Goal: Task Accomplishment & Management: Manage account settings

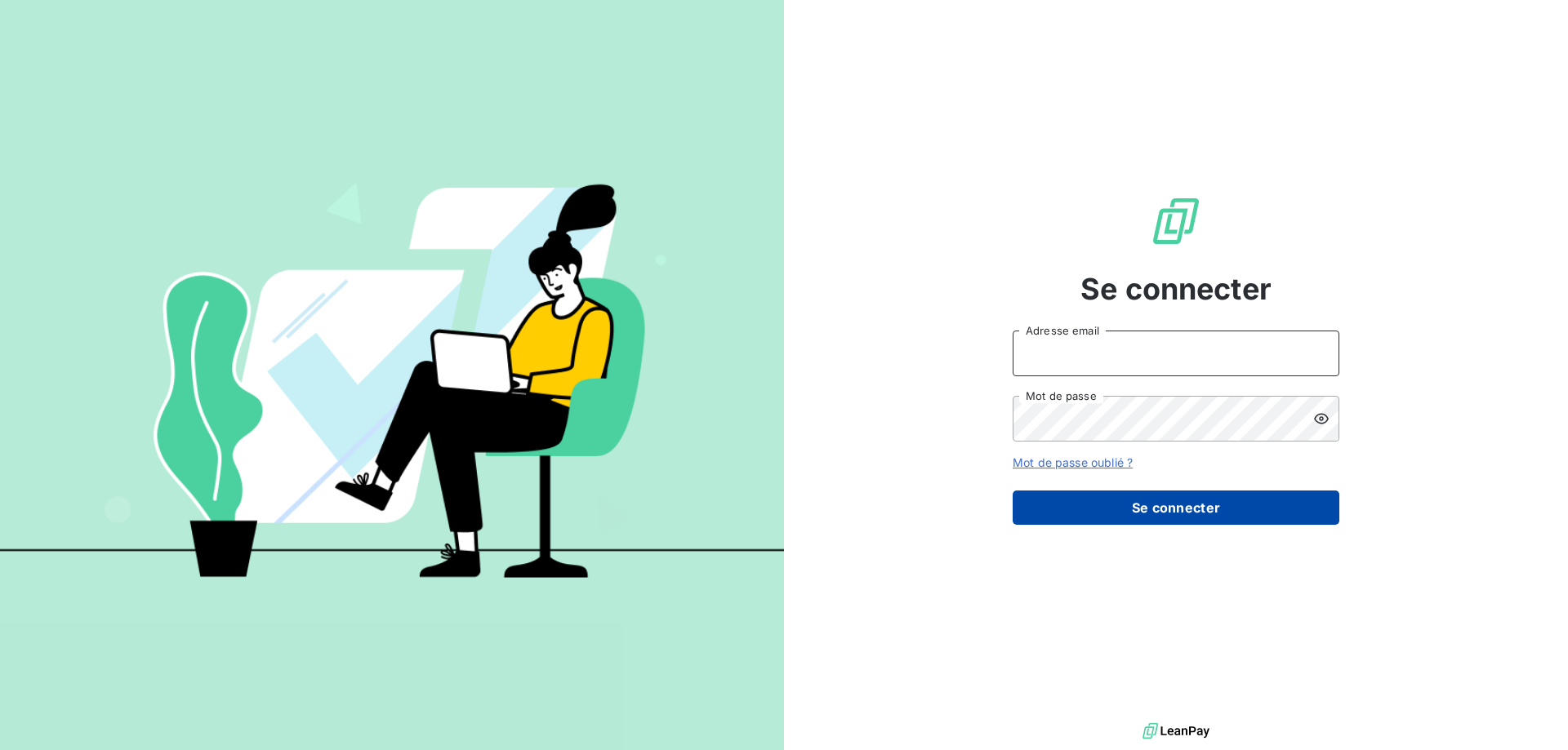
type input "abouges@accecit.com"
click at [1162, 493] on button "Se connecter" at bounding box center [1175, 508] width 326 height 34
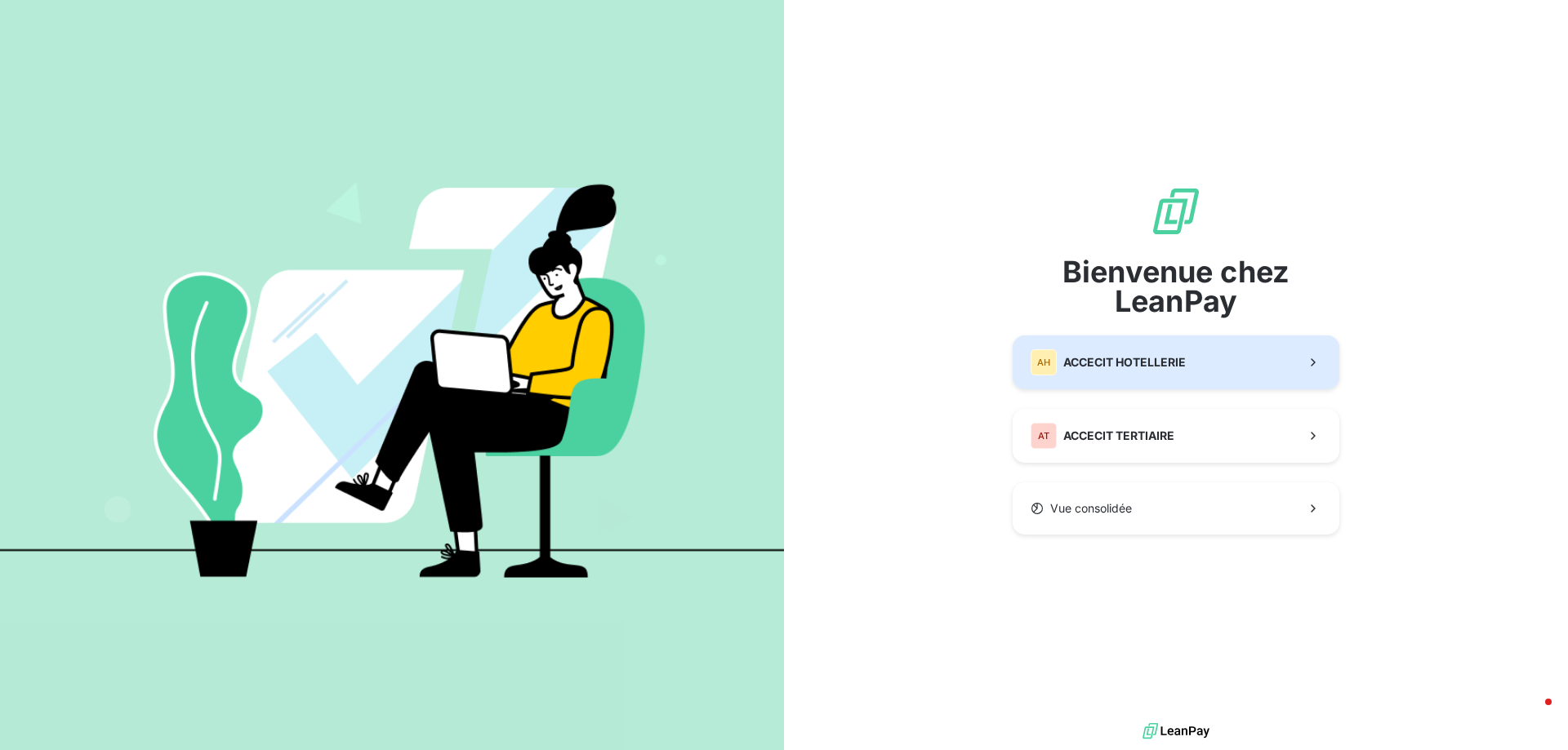
click at [1142, 356] on span "ACCECIT HOTELLERIE" at bounding box center [1124, 363] width 122 height 16
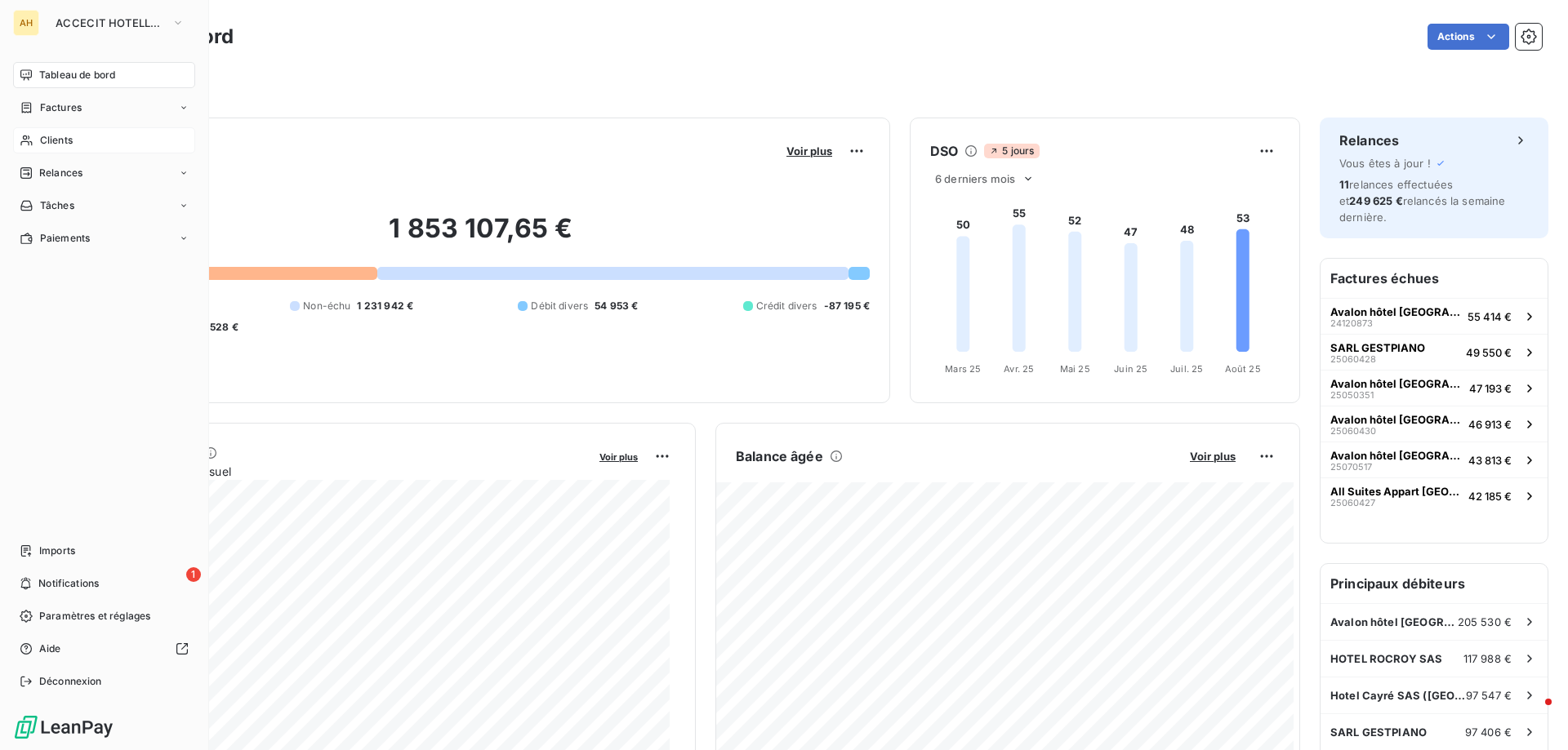
click at [32, 146] on icon at bounding box center [26, 141] width 14 height 13
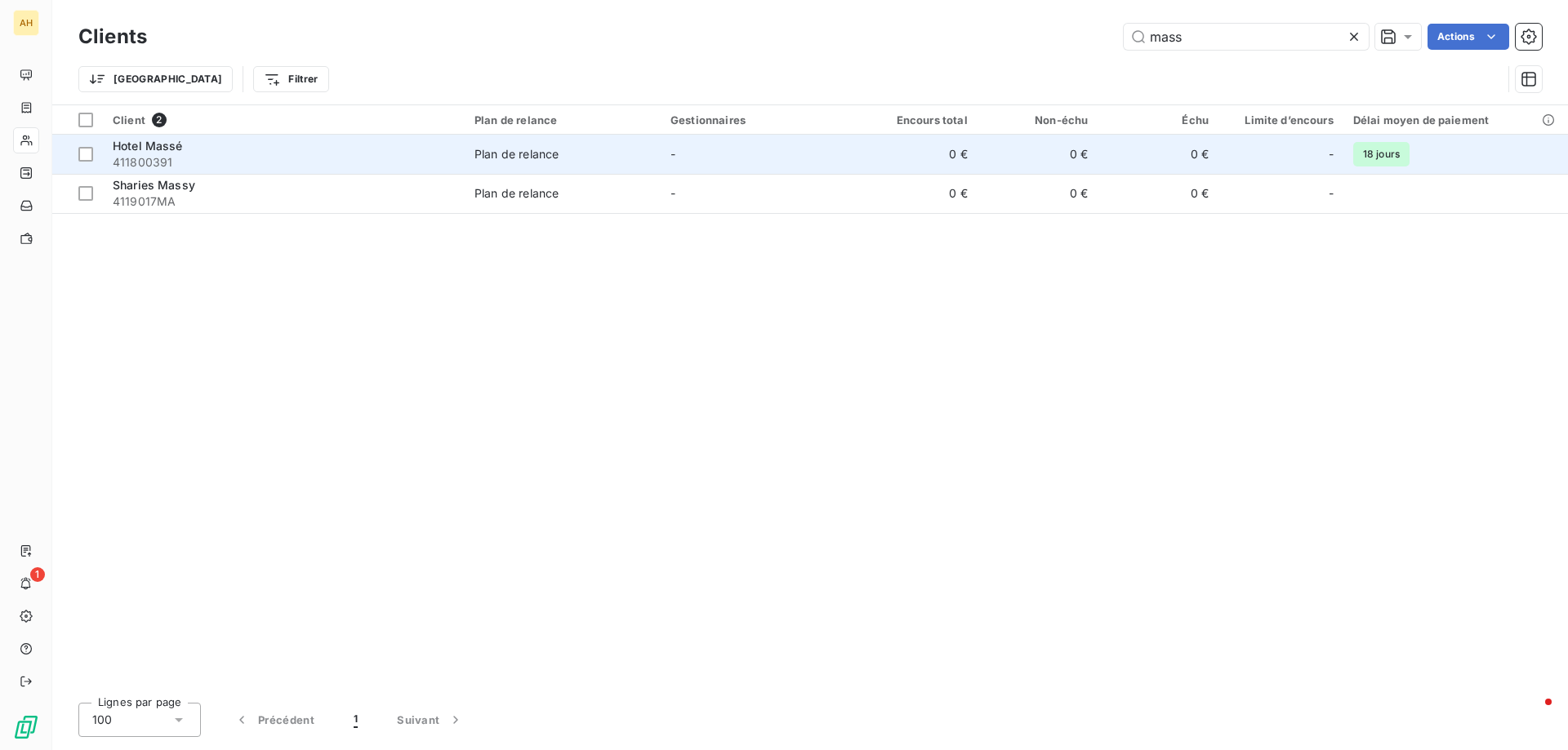
type input "mass"
click at [161, 144] on span "Hotel Massé" at bounding box center [147, 145] width 70 height 14
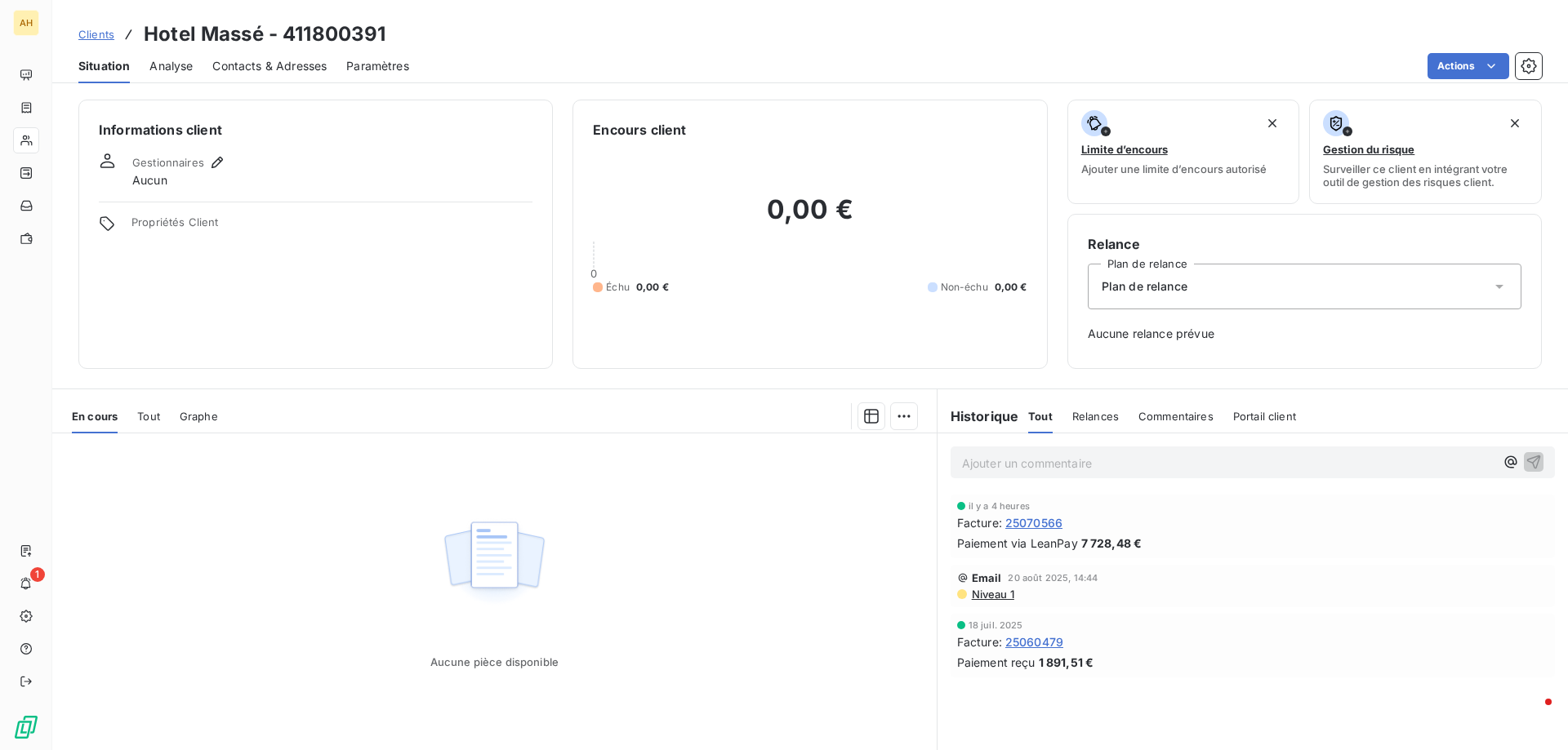
click at [317, 63] on span "Contacts & Adresses" at bounding box center [269, 66] width 114 height 16
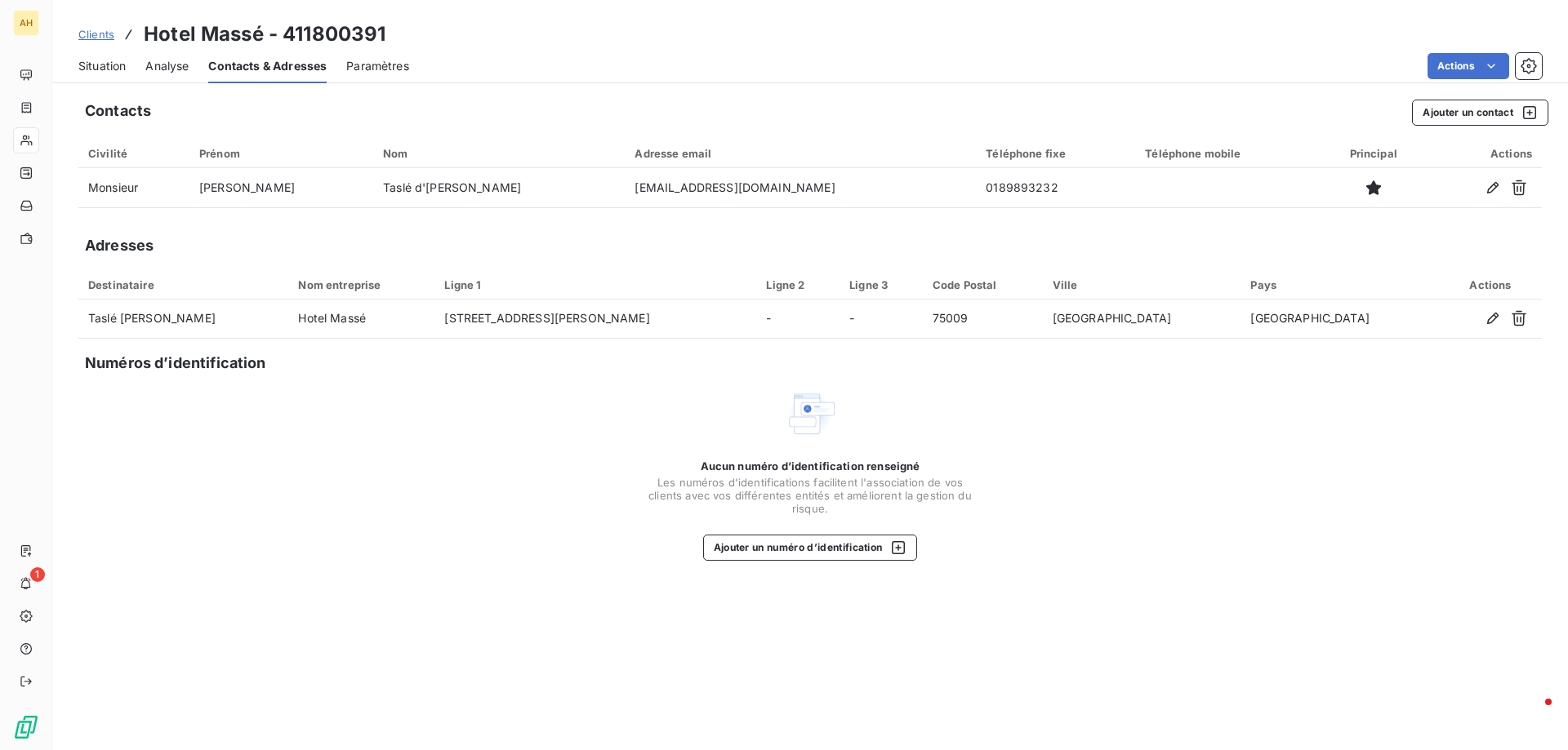
click at [178, 67] on span "Analyse" at bounding box center [167, 66] width 44 height 16
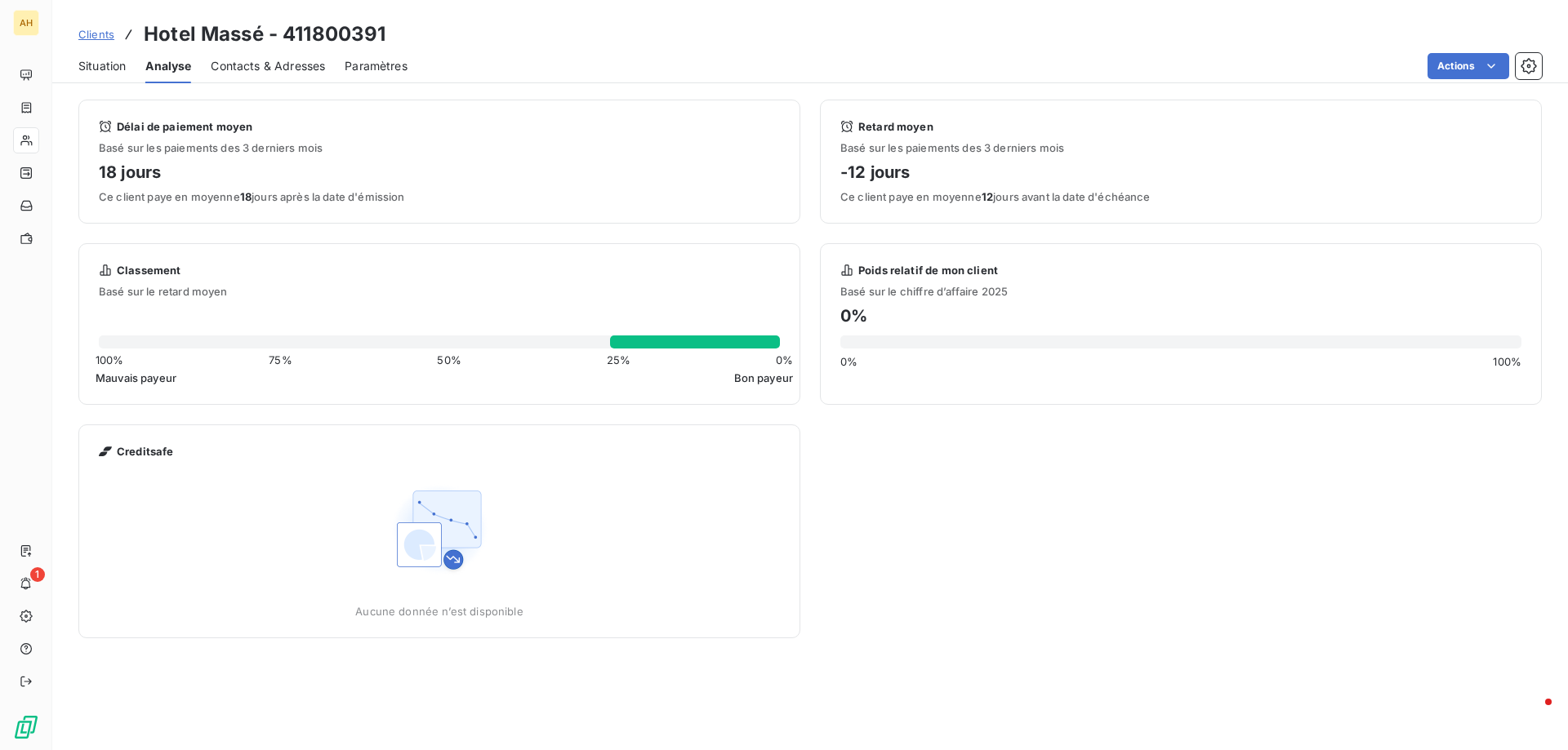
click at [106, 64] on span "Situation" at bounding box center [102, 66] width 47 height 16
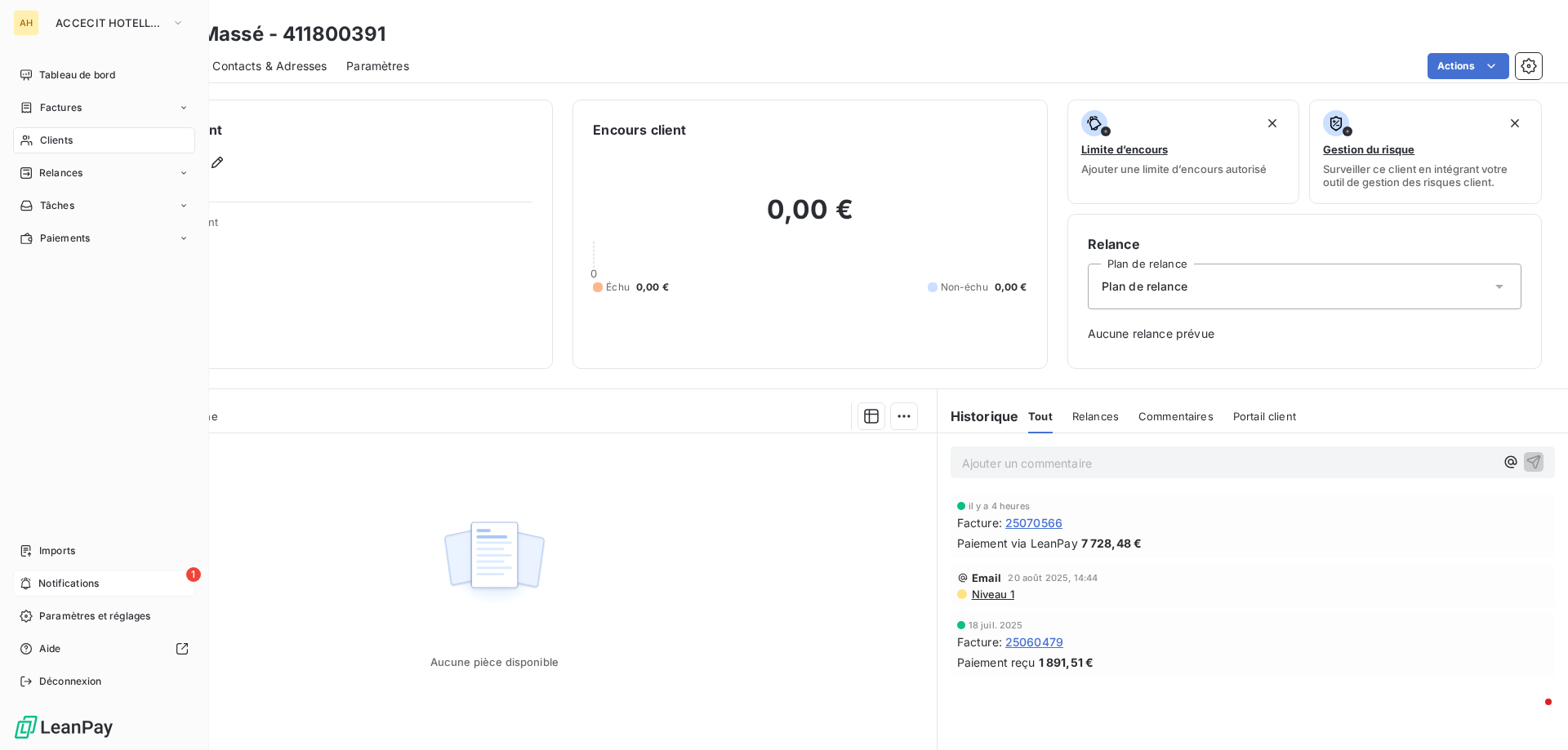
click at [76, 584] on span "Notifications" at bounding box center [68, 584] width 61 height 15
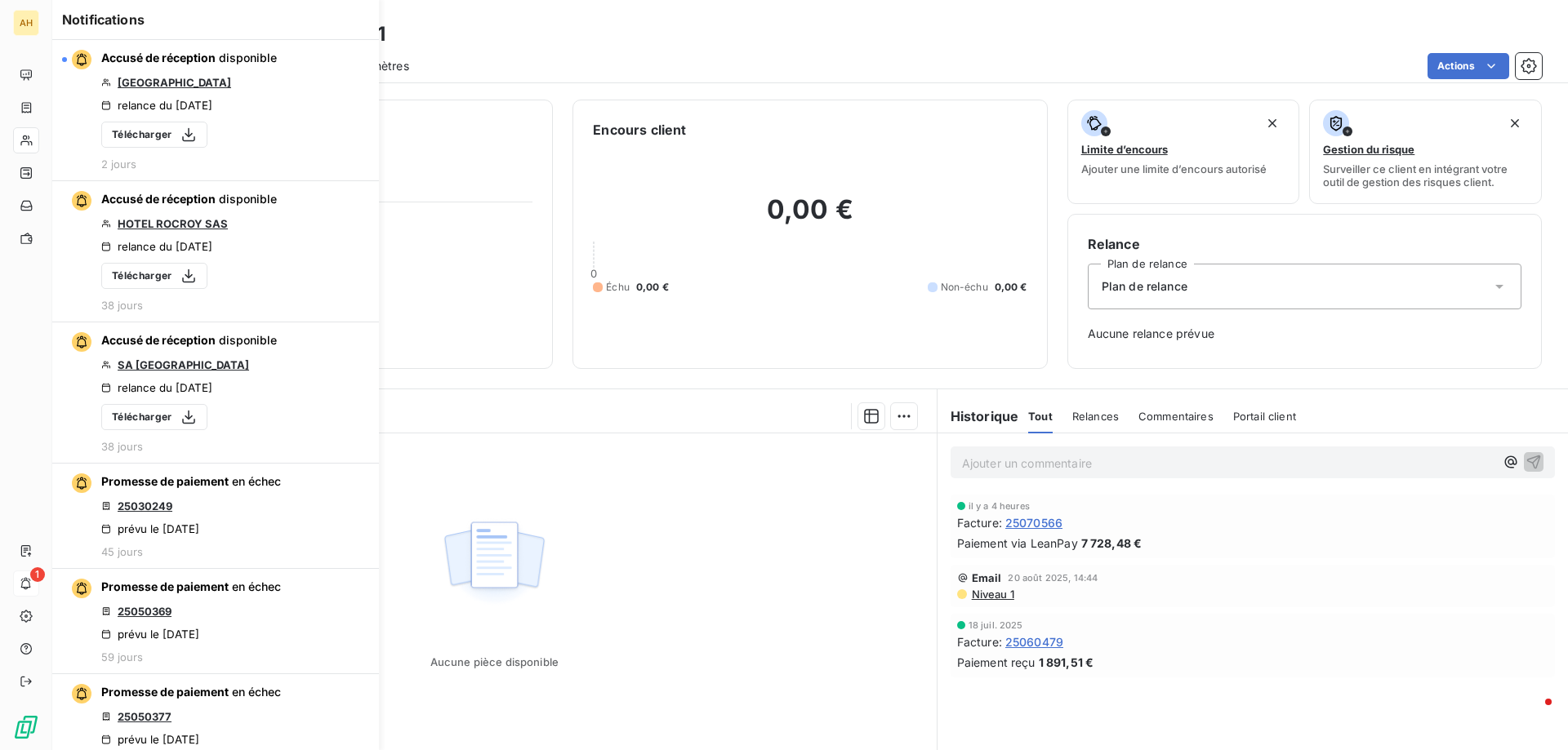
click at [506, 400] on div "En cours Tout Graphe" at bounding box center [494, 416] width 884 height 34
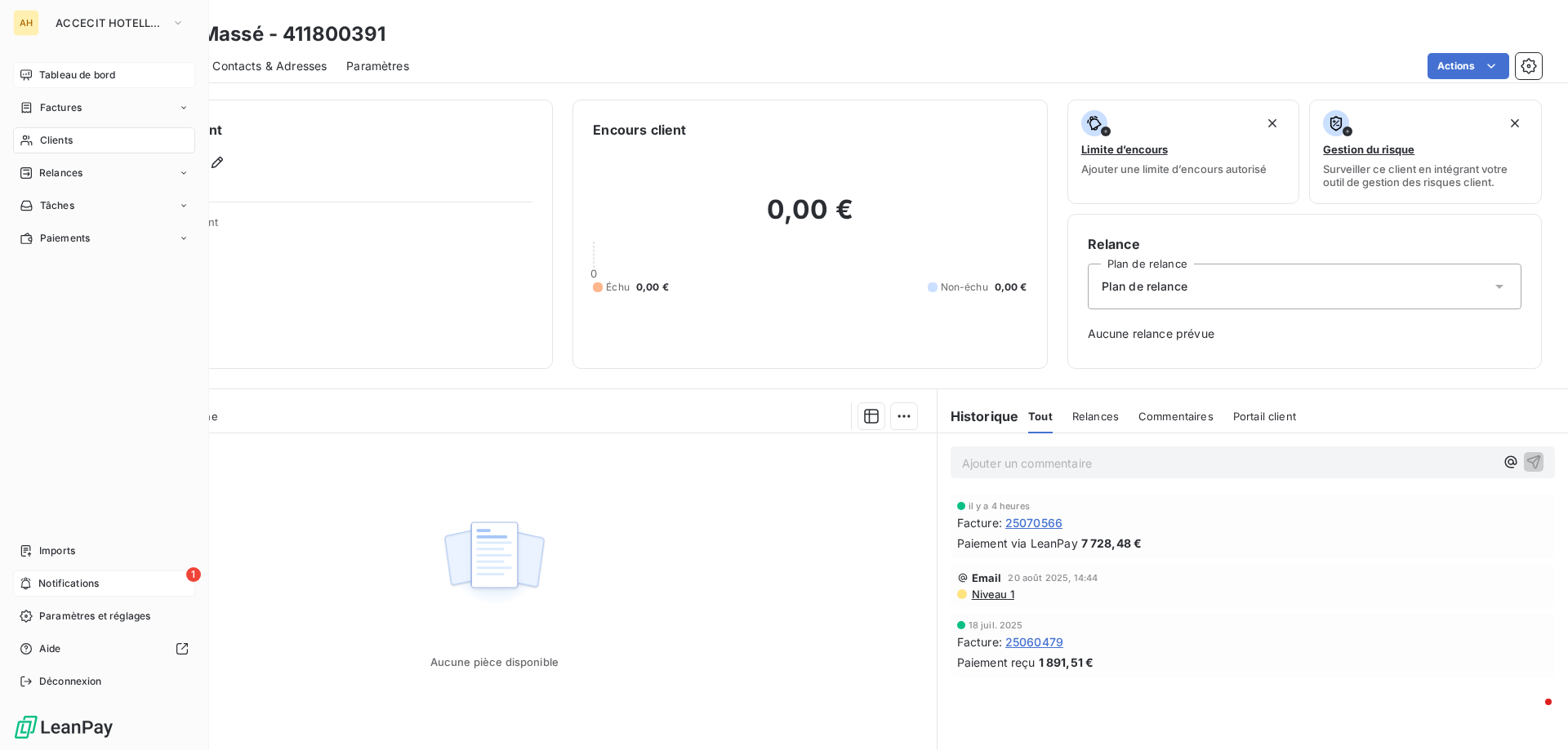
click at [72, 73] on span "Tableau de bord" at bounding box center [77, 75] width 76 height 15
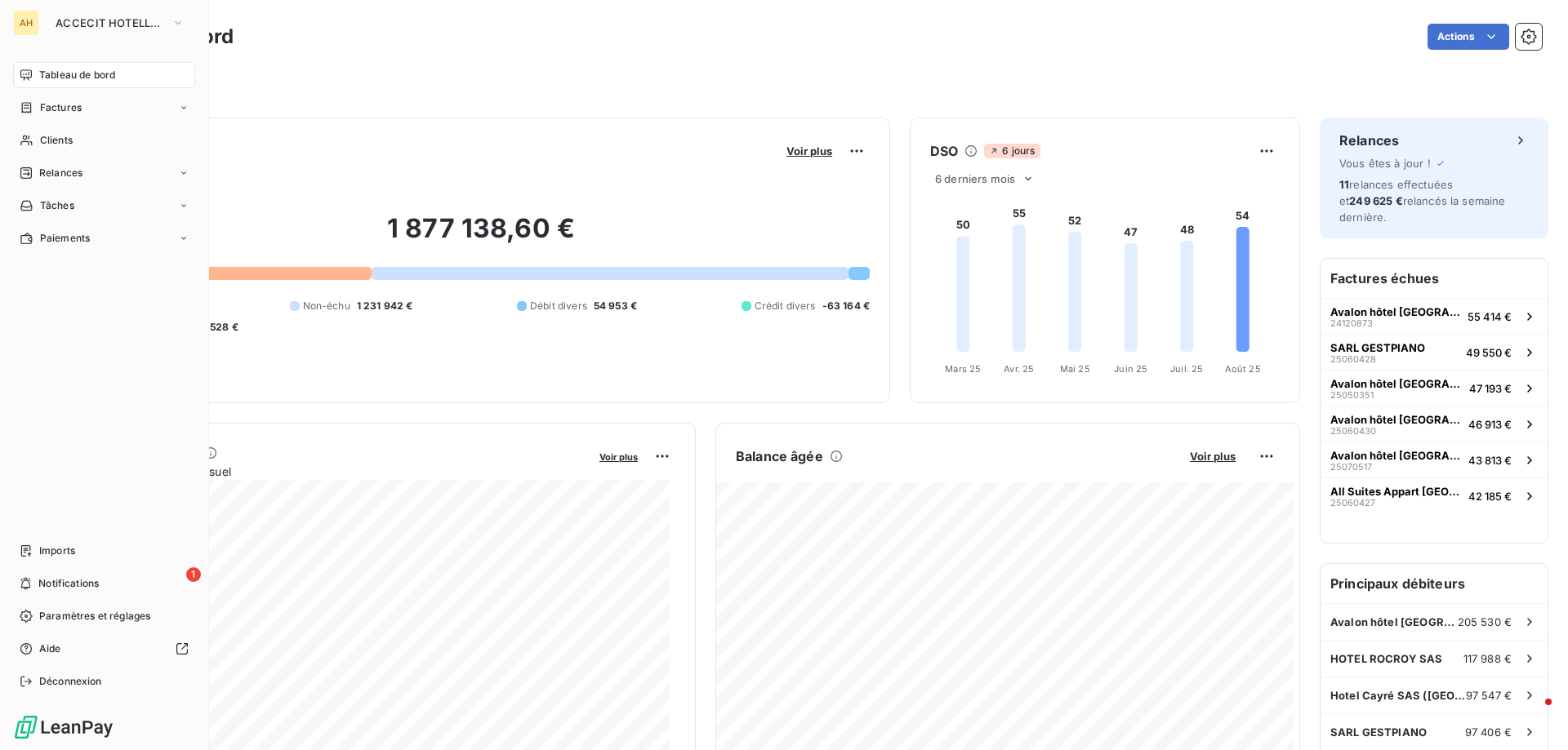
click at [77, 75] on span "Tableau de bord" at bounding box center [77, 75] width 76 height 15
click at [105, 18] on span "ACCECIT HOTELLERIE" at bounding box center [110, 23] width 110 height 13
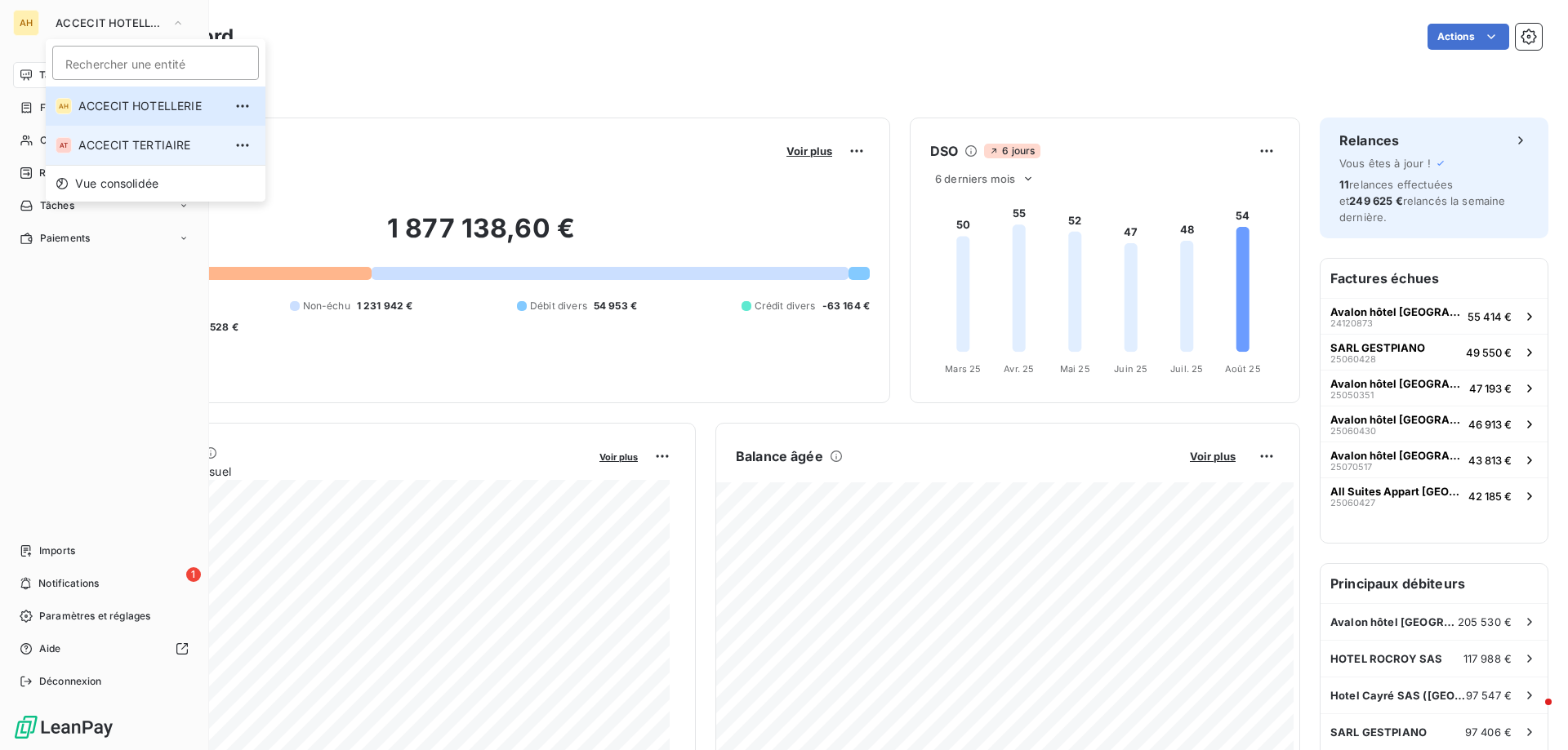
click at [123, 140] on span "ACCECIT TERTIAIRE" at bounding box center [150, 145] width 144 height 16
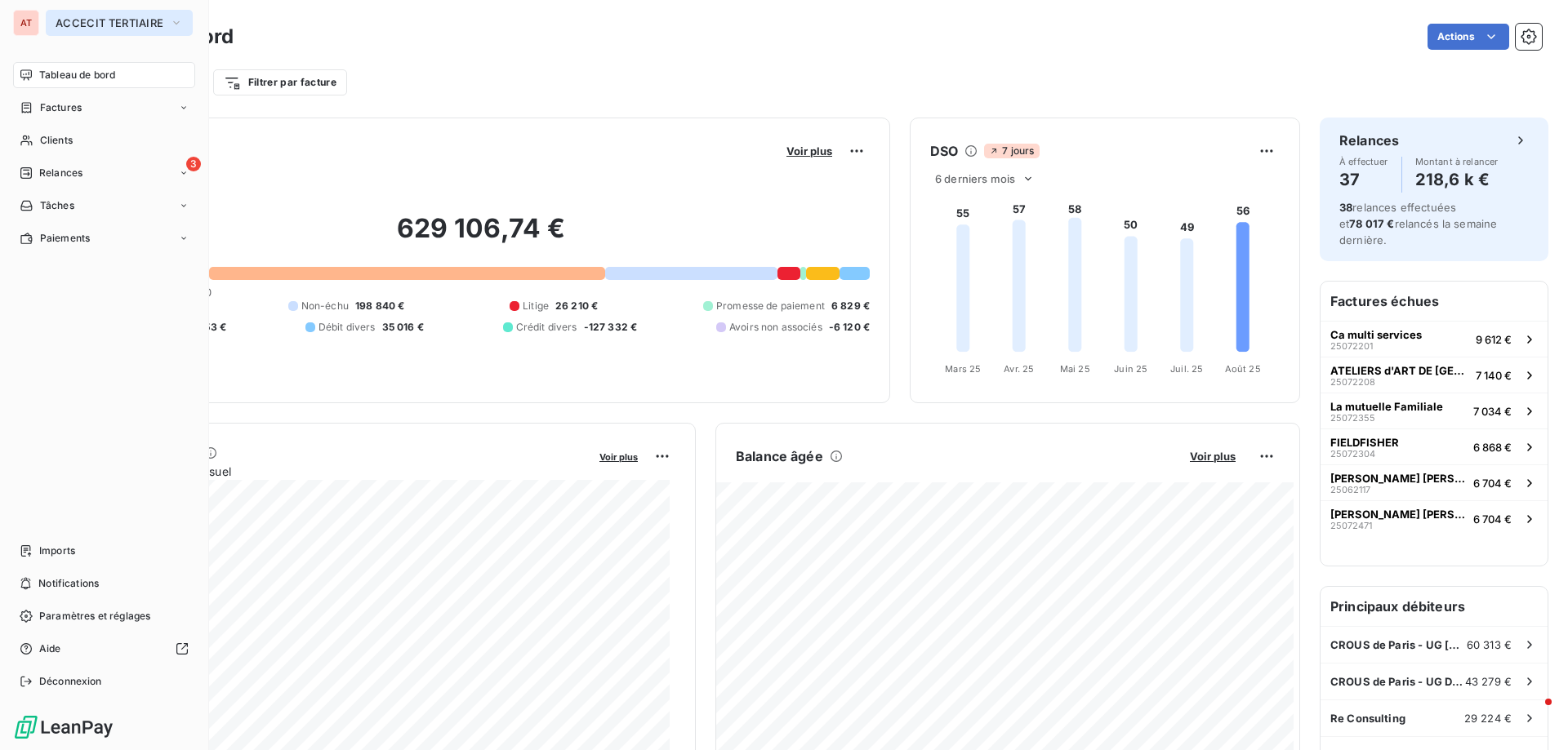
click at [48, 21] on button "ACCECIT TERTIAIRE" at bounding box center [119, 23] width 147 height 26
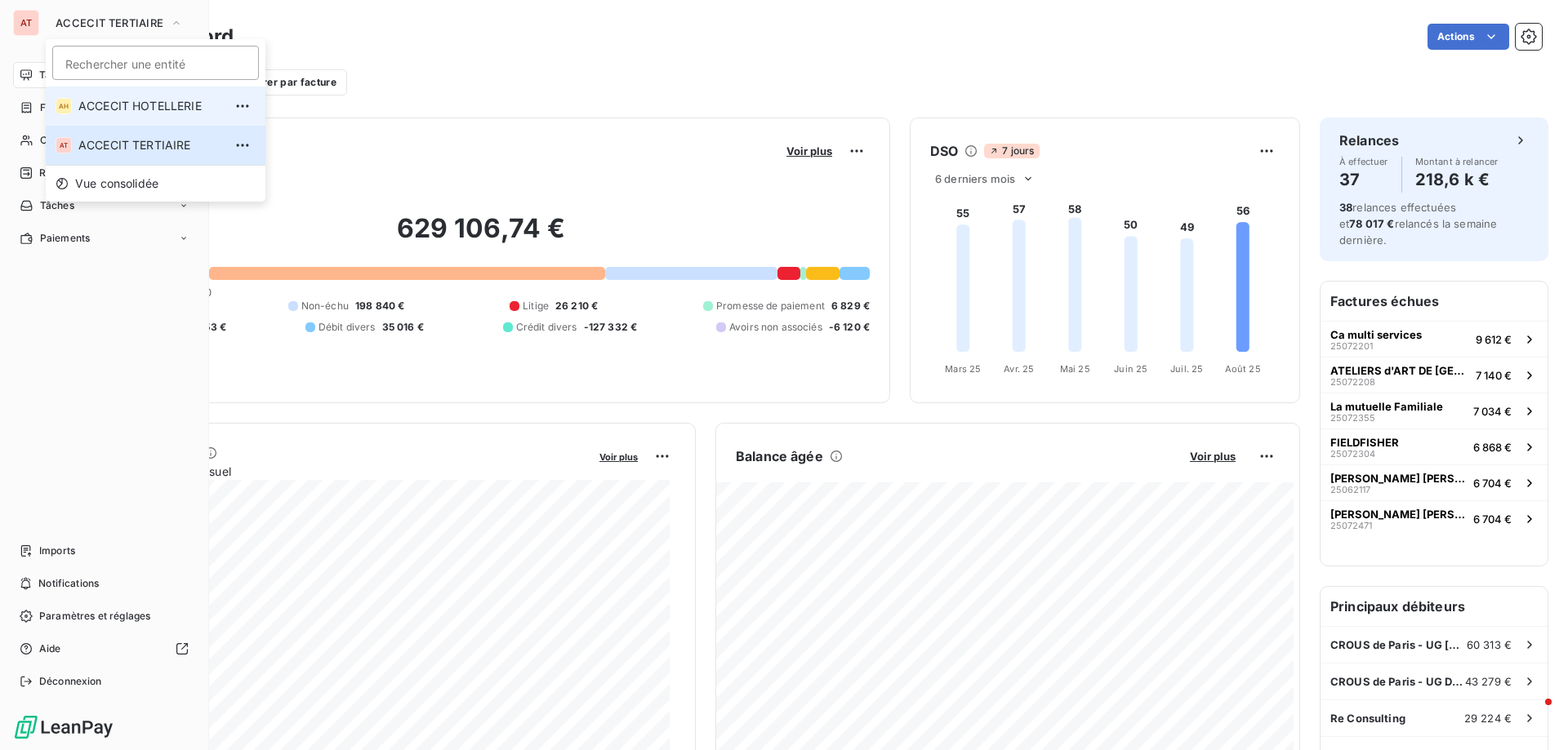
click at [132, 104] on span "ACCECIT HOTELLERIE" at bounding box center [150, 106] width 144 height 16
